Goal: Find specific page/section: Find specific page/section

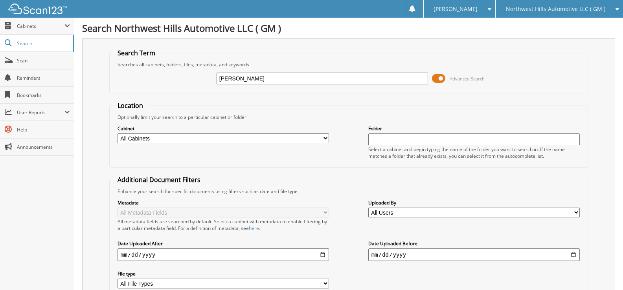
type input "[PERSON_NAME]"
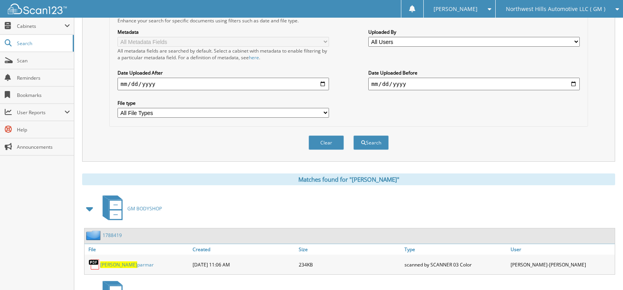
scroll to position [236, 0]
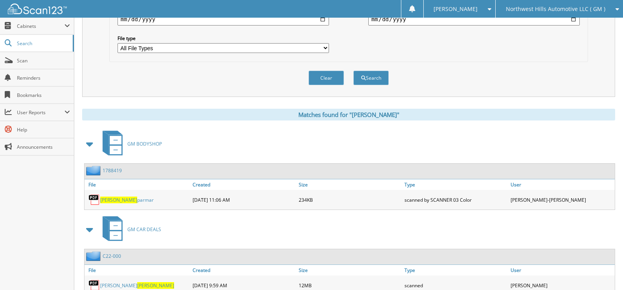
click at [91, 143] on span at bounding box center [89, 144] width 11 height 14
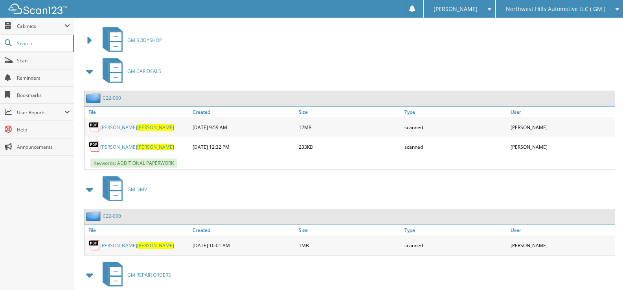
scroll to position [354, 0]
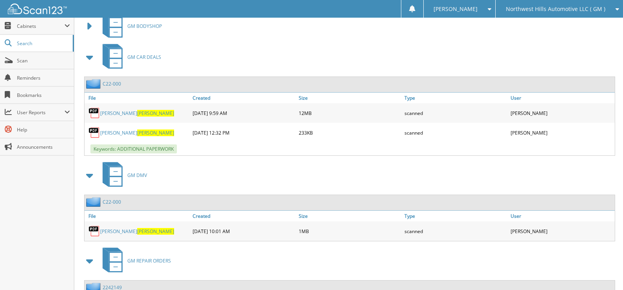
click at [119, 112] on link "[PERSON_NAME] [PERSON_NAME]" at bounding box center [137, 113] width 74 height 7
